Goal: Use online tool/utility: Utilize a website feature to perform a specific function

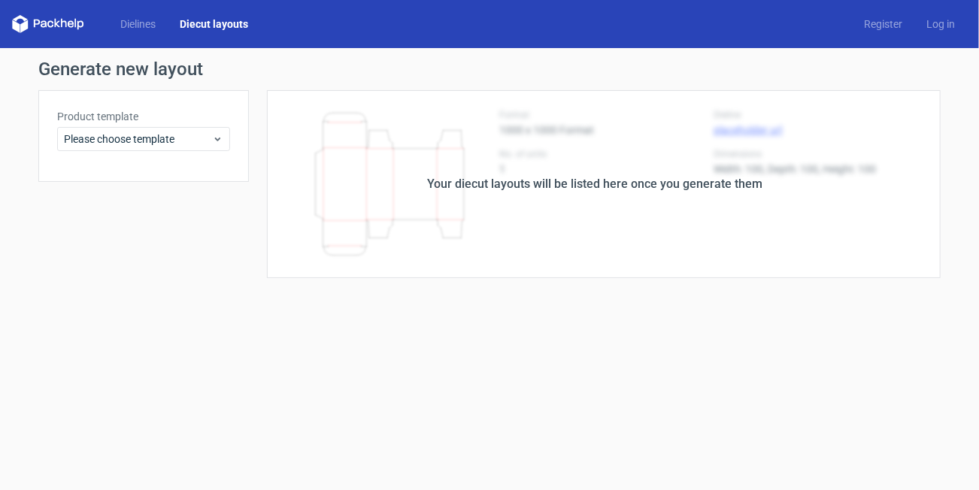
click at [135, 152] on div "Product template Please choose template" at bounding box center [143, 136] width 211 height 92
click at [136, 140] on span "Please choose template" at bounding box center [138, 139] width 148 height 15
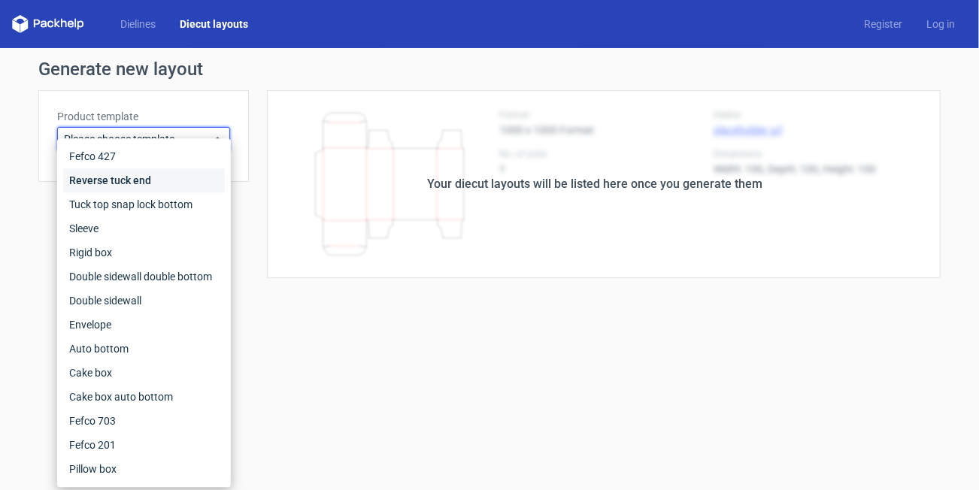
click at [132, 174] on div "Reverse tuck end" at bounding box center [144, 180] width 162 height 24
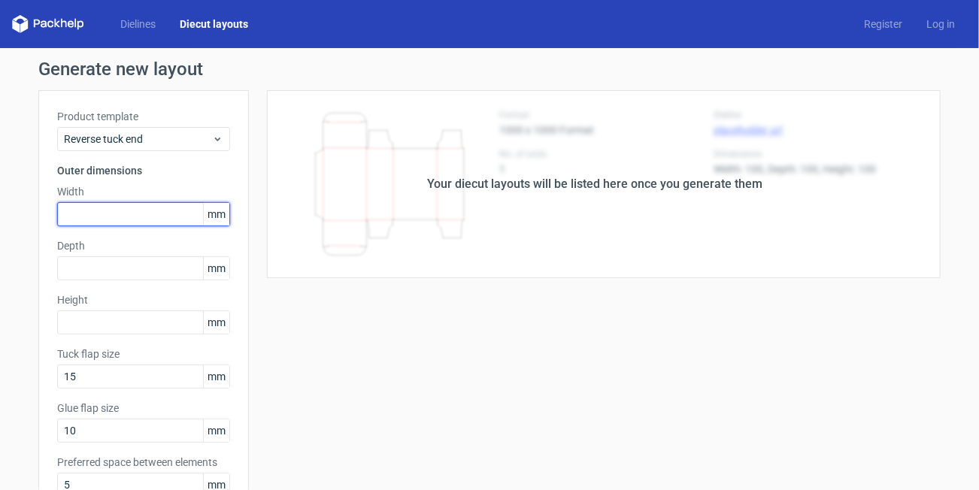
click at [102, 222] on input "text" at bounding box center [143, 214] width 173 height 24
type input "42"
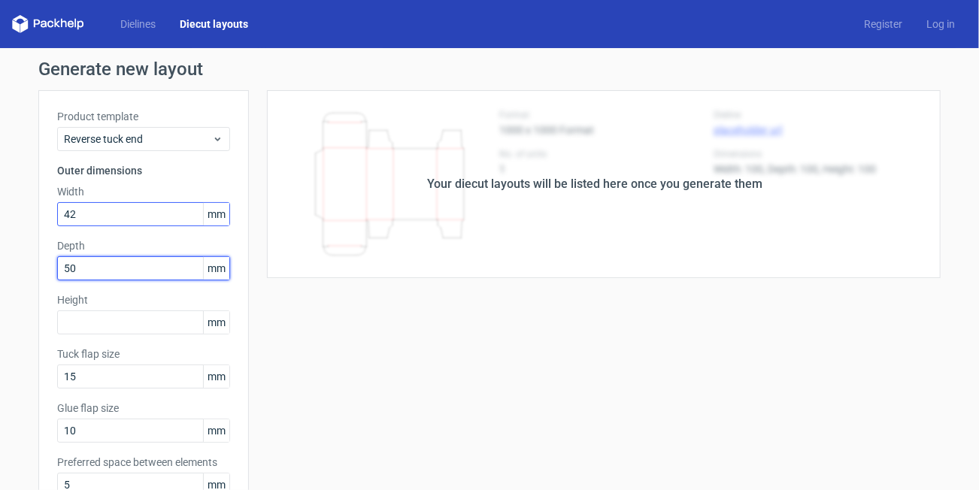
type input "50"
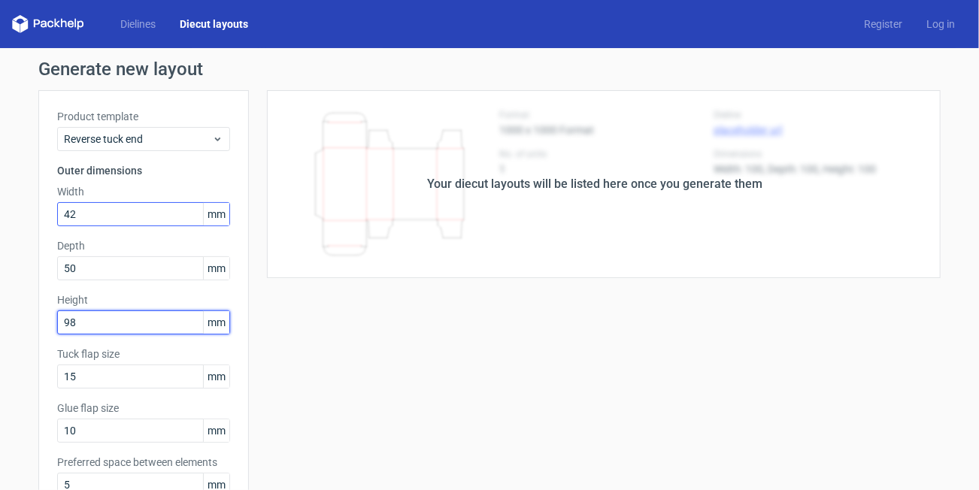
type input "98"
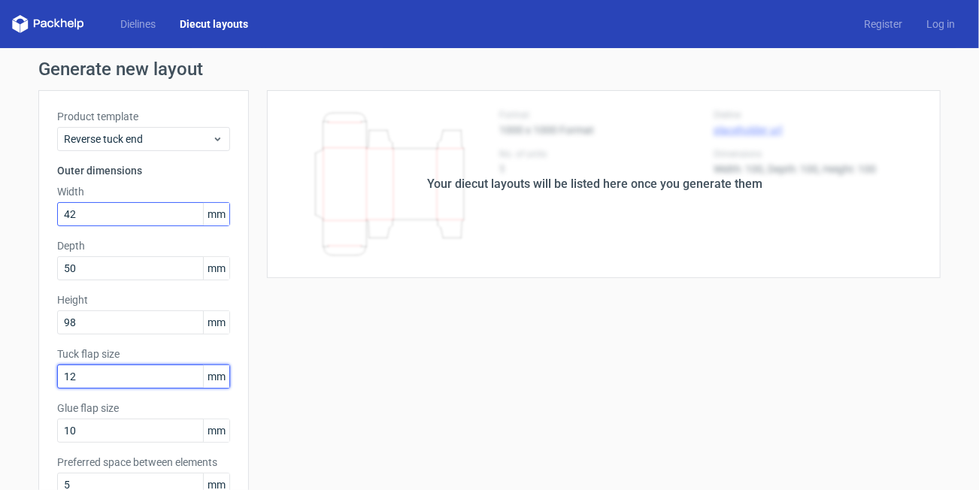
type input "12"
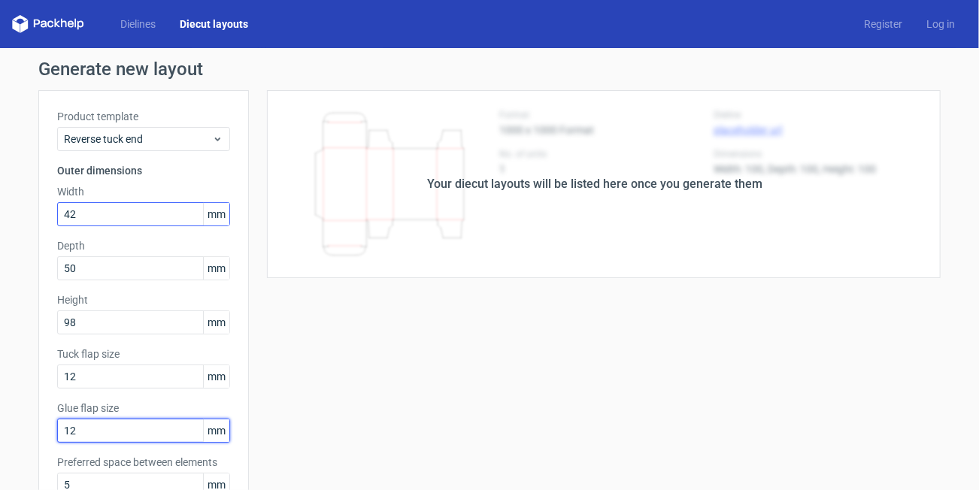
type input "12"
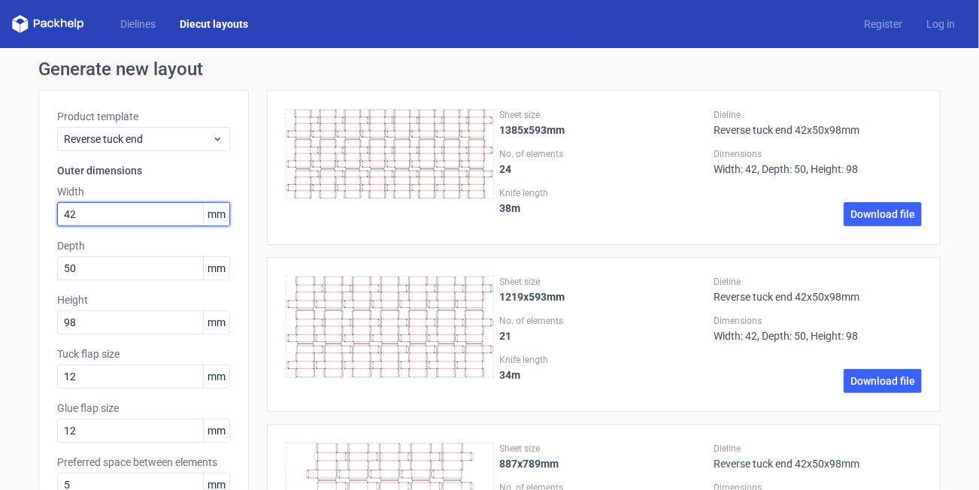
click at [85, 217] on input "42" at bounding box center [143, 214] width 173 height 24
type input "44"
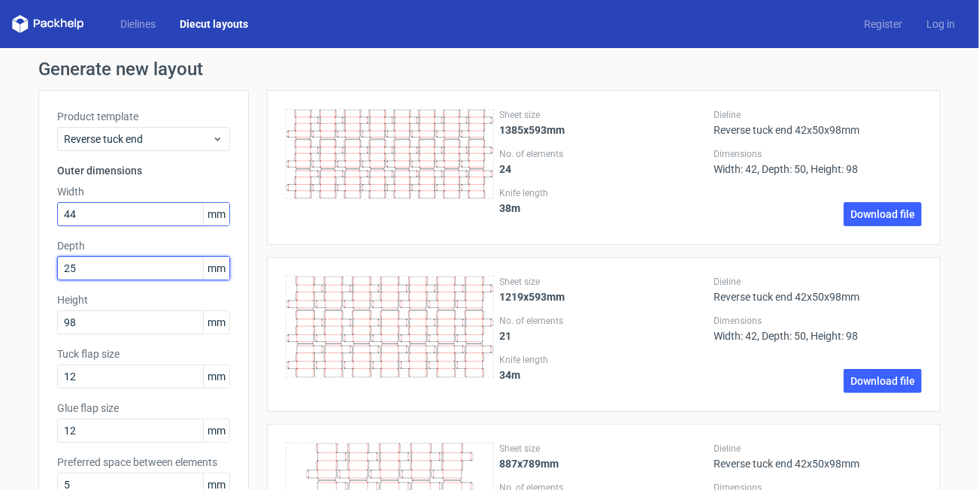
type input "25"
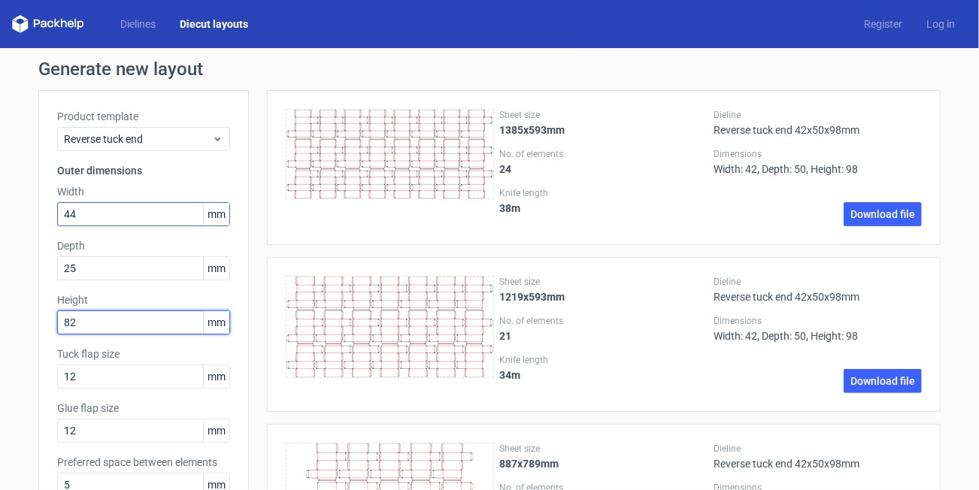
type input "82"
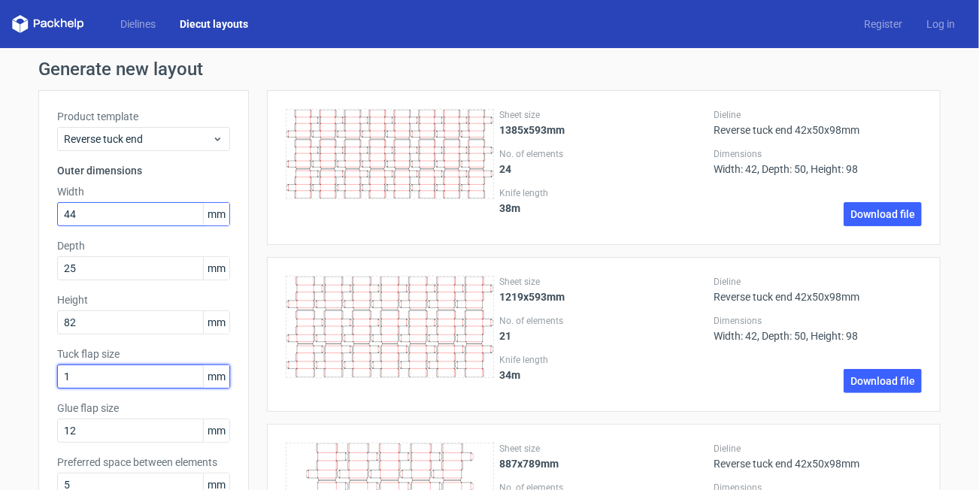
type input "12"
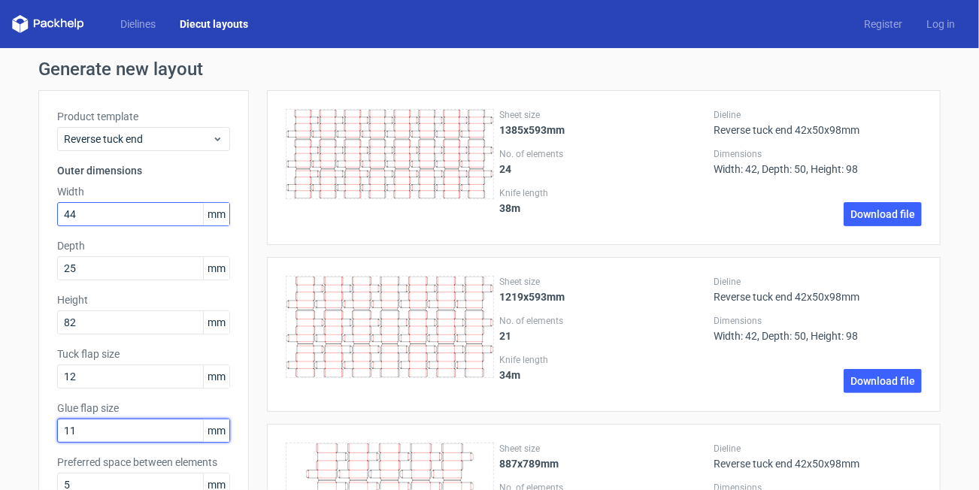
type input "11"
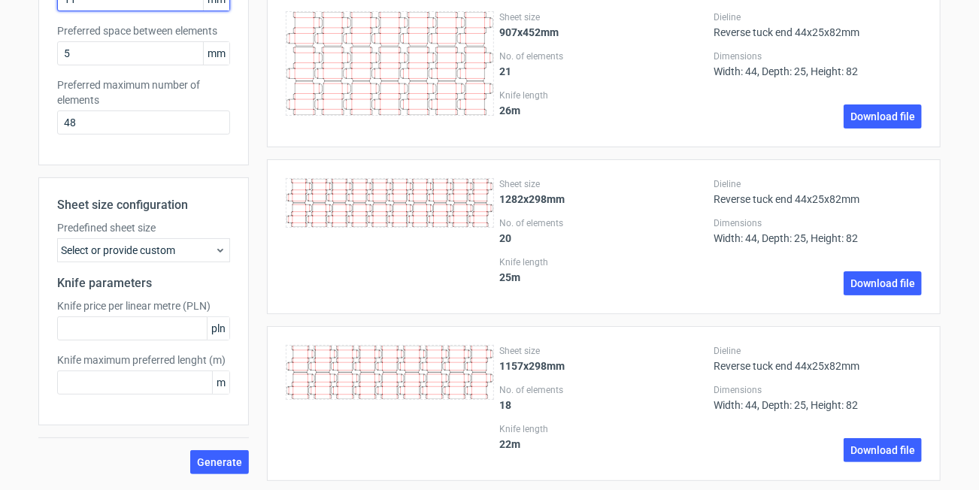
scroll to position [503, 0]
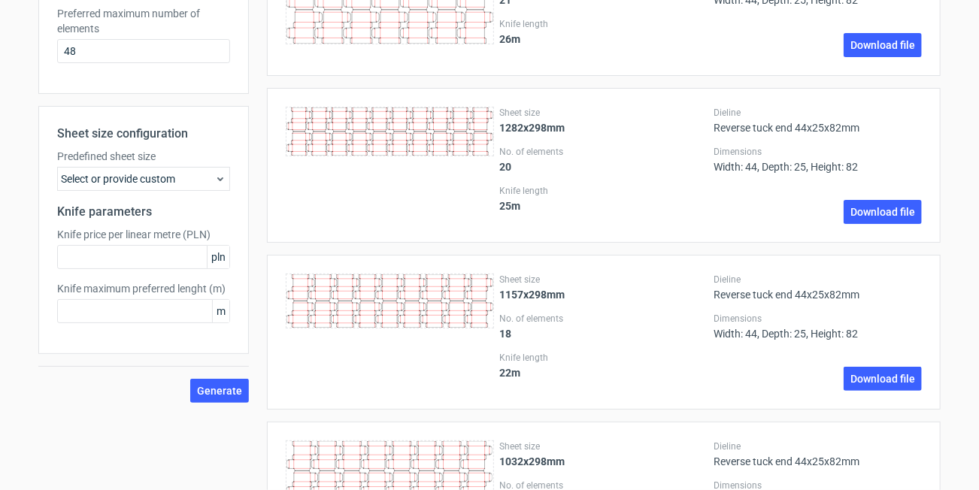
click at [214, 181] on icon at bounding box center [220, 179] width 12 height 12
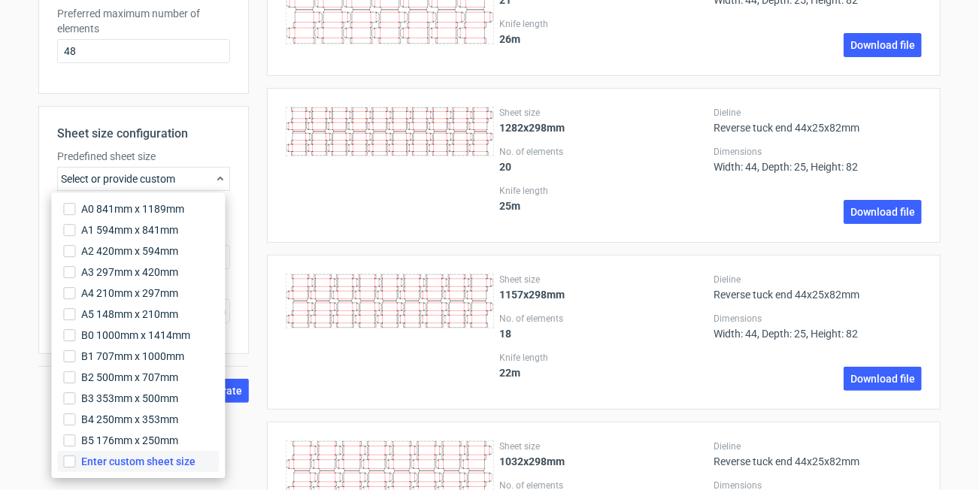
click at [111, 458] on span "Enter custom sheet size" at bounding box center [138, 461] width 114 height 15
click at [75, 458] on input "Enter custom sheet size" at bounding box center [69, 462] width 12 height 12
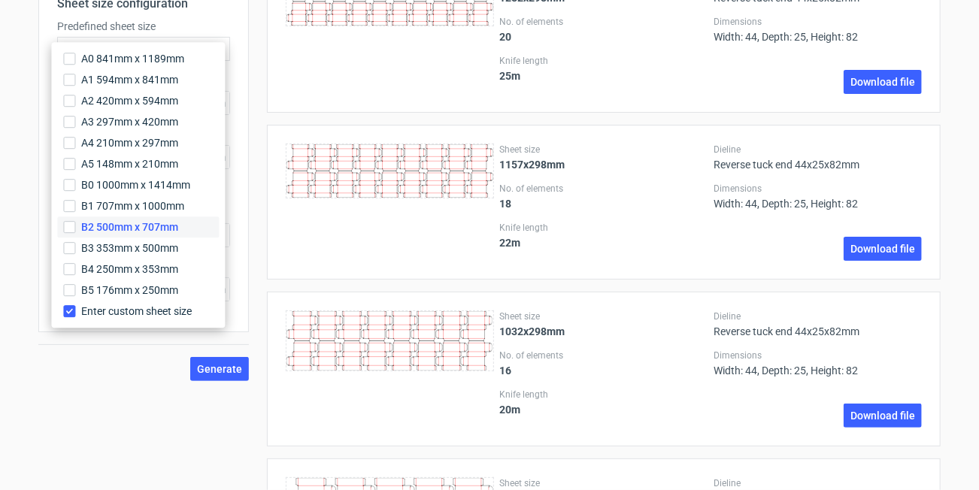
scroll to position [653, 0]
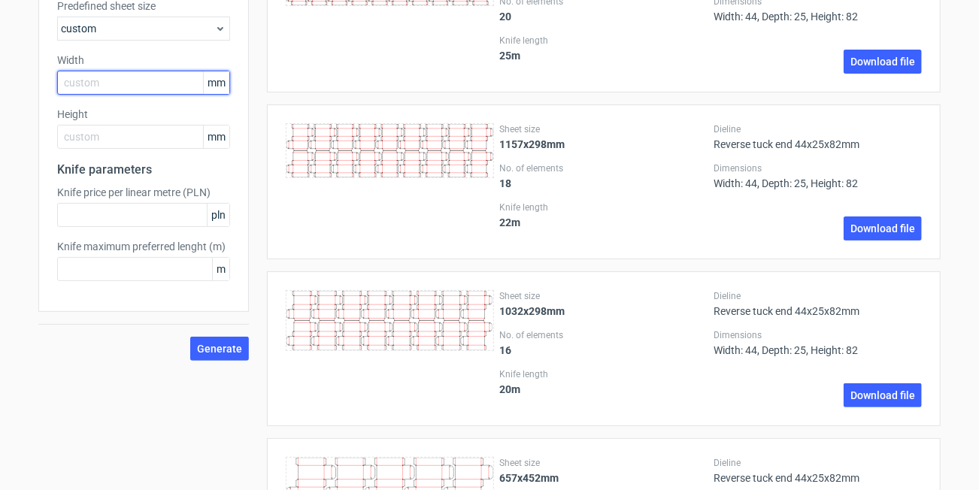
click at [105, 84] on input "text" at bounding box center [143, 83] width 173 height 24
type input "650"
type input "500"
click at [190, 337] on button "Generate" at bounding box center [219, 349] width 59 height 24
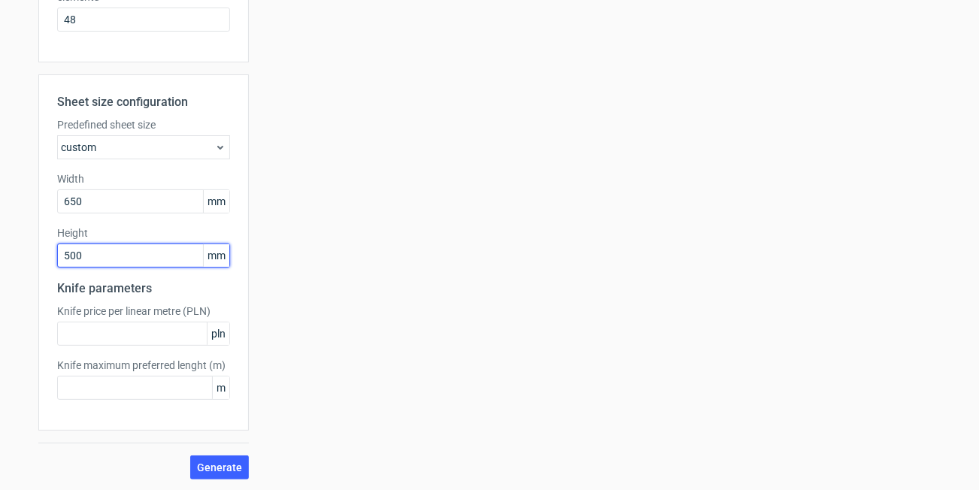
scroll to position [0, 0]
